Goal: Task Accomplishment & Management: Manage account settings

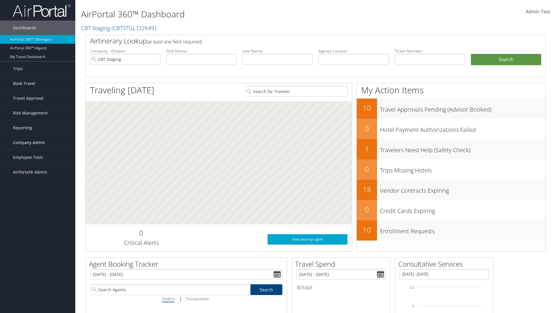
click at [38, 143] on span "Company Admin" at bounding box center [29, 142] width 32 height 14
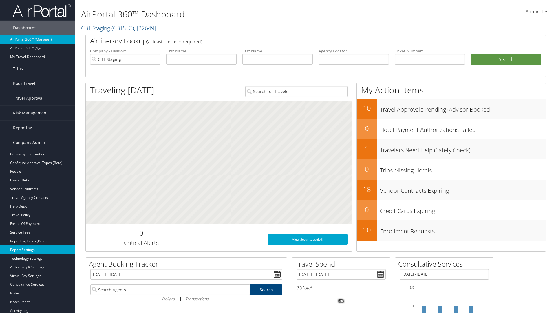
click at [38, 250] on link "Report Settings" at bounding box center [37, 249] width 75 height 9
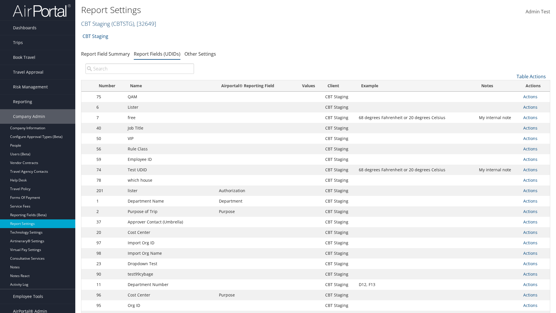
click at [96, 23] on link "CBT Staging ( CBTSTG ) , [ 32649 ]" at bounding box center [118, 24] width 75 height 8
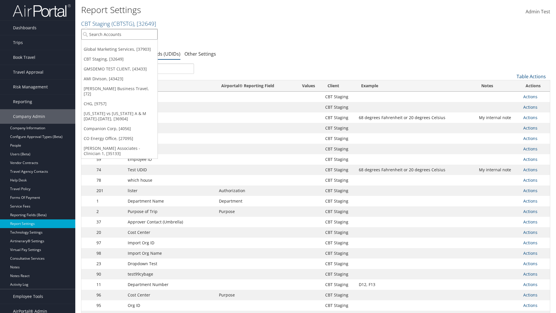
click at [119, 34] on input "search" at bounding box center [119, 34] width 76 height 11
type input "Global Marketing Services"
click at [125, 45] on div "Global Marketing Services (301946), [37903]" at bounding box center [124, 44] width 93 height 5
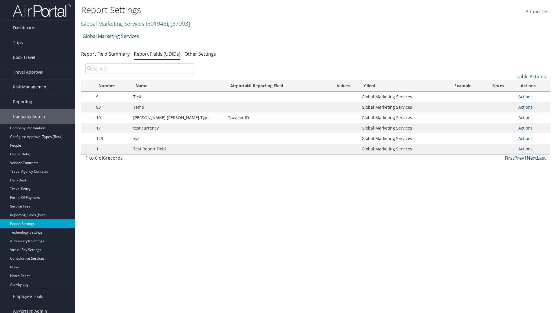
click at [532, 77] on link "Table Actions" at bounding box center [531, 76] width 29 height 6
click at [512, 85] on link "New Record" at bounding box center [512, 86] width 76 height 10
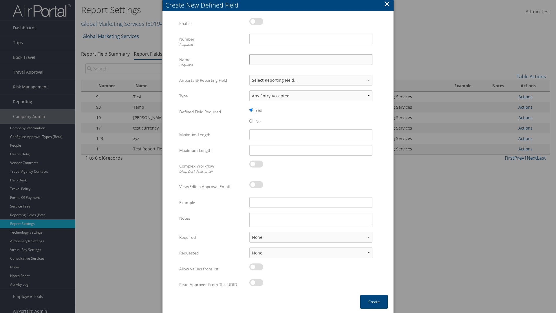
click at [311, 59] on input "Name Required" at bounding box center [311, 59] width 123 height 11
type input "Test Report Dummy"
click at [311, 39] on input "Number Required" at bounding box center [311, 39] width 123 height 11
type input "1"
click at [374, 302] on button "Create" at bounding box center [375, 302] width 28 height 14
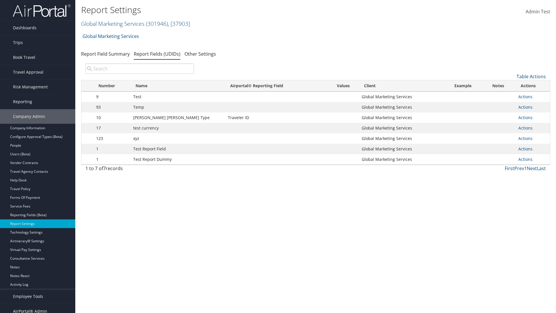
click at [532, 159] on td "Actions Update Report Field Values Upload Report Field Values Edit Delete" at bounding box center [533, 159] width 34 height 10
